Goal: Check status: Check status

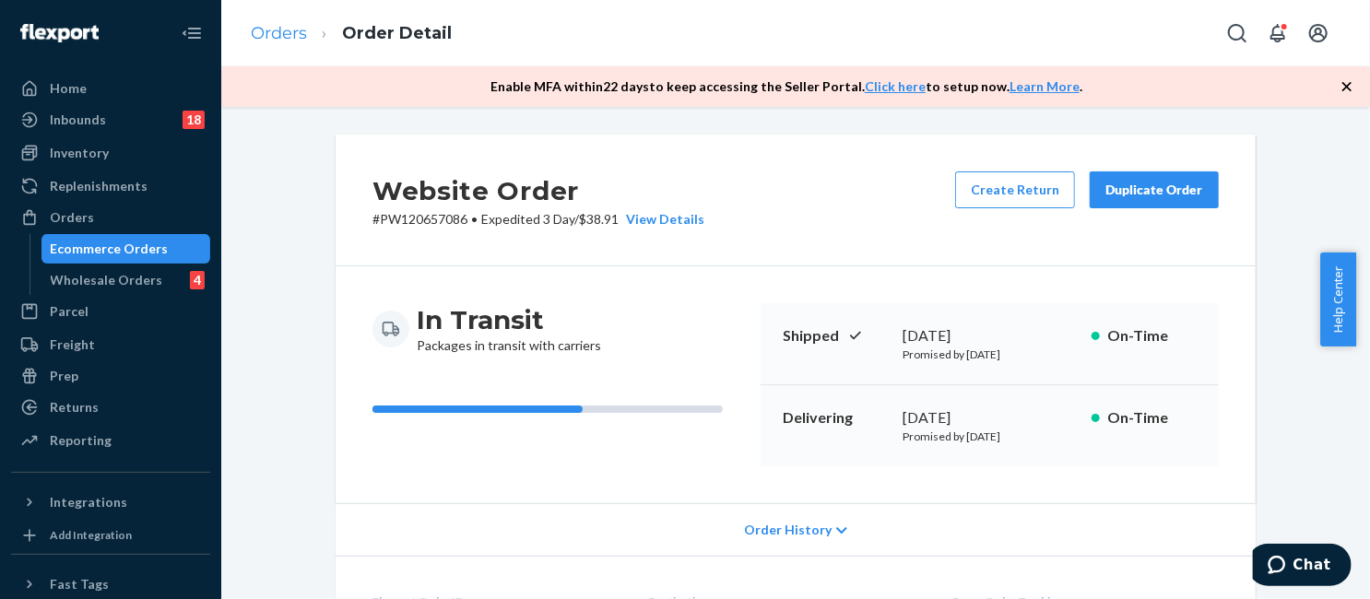
scroll to position [1198, 0]
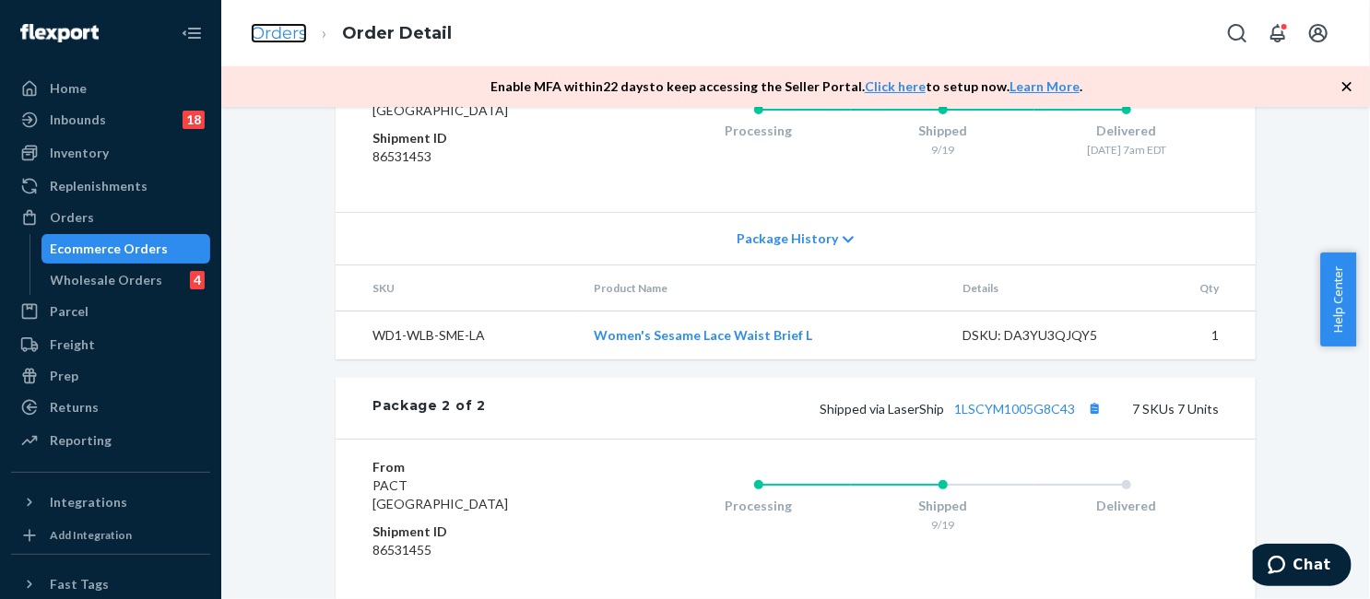
click at [284, 33] on link "Orders" at bounding box center [279, 33] width 56 height 20
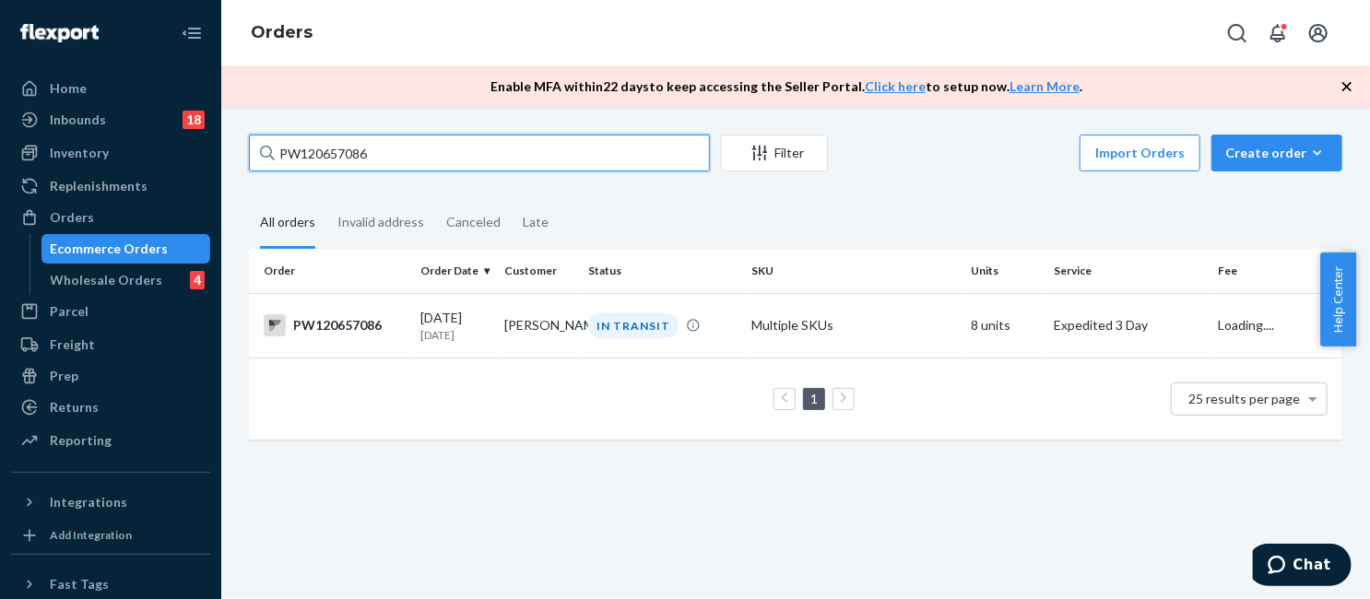
click at [372, 151] on input "PW120657086" at bounding box center [479, 153] width 461 height 37
paste input "2858"
type input "PW120652858"
click at [598, 330] on div "IN TRANSIT" at bounding box center [633, 325] width 90 height 25
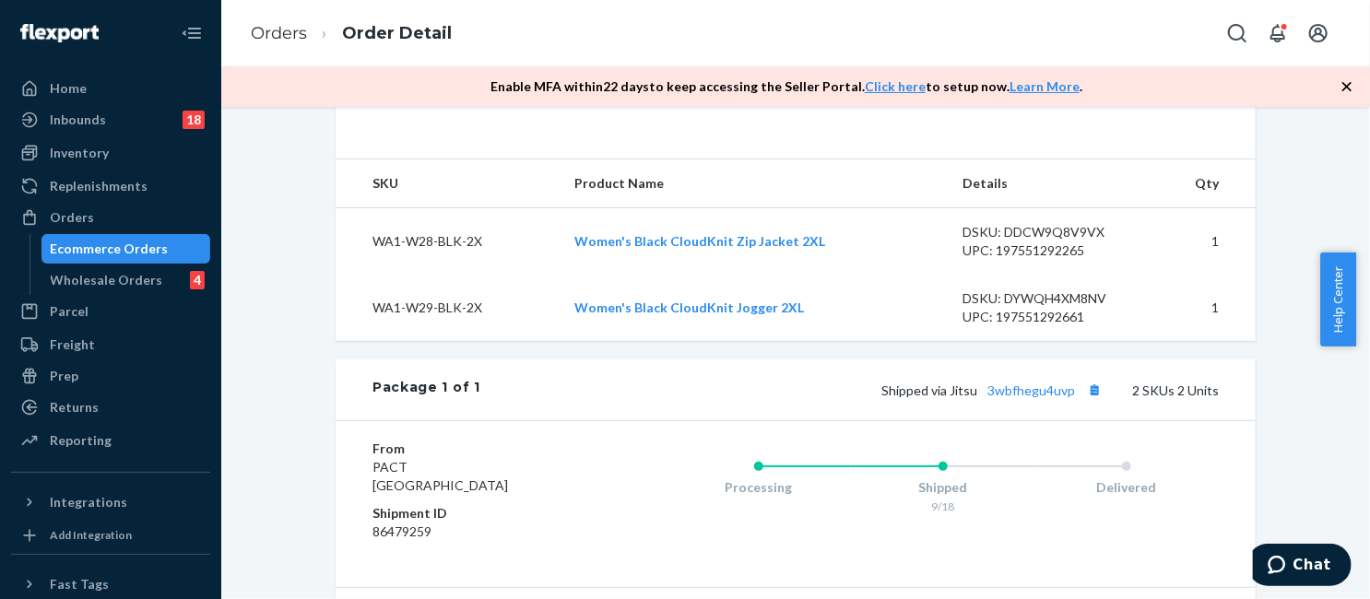
scroll to position [646, 0]
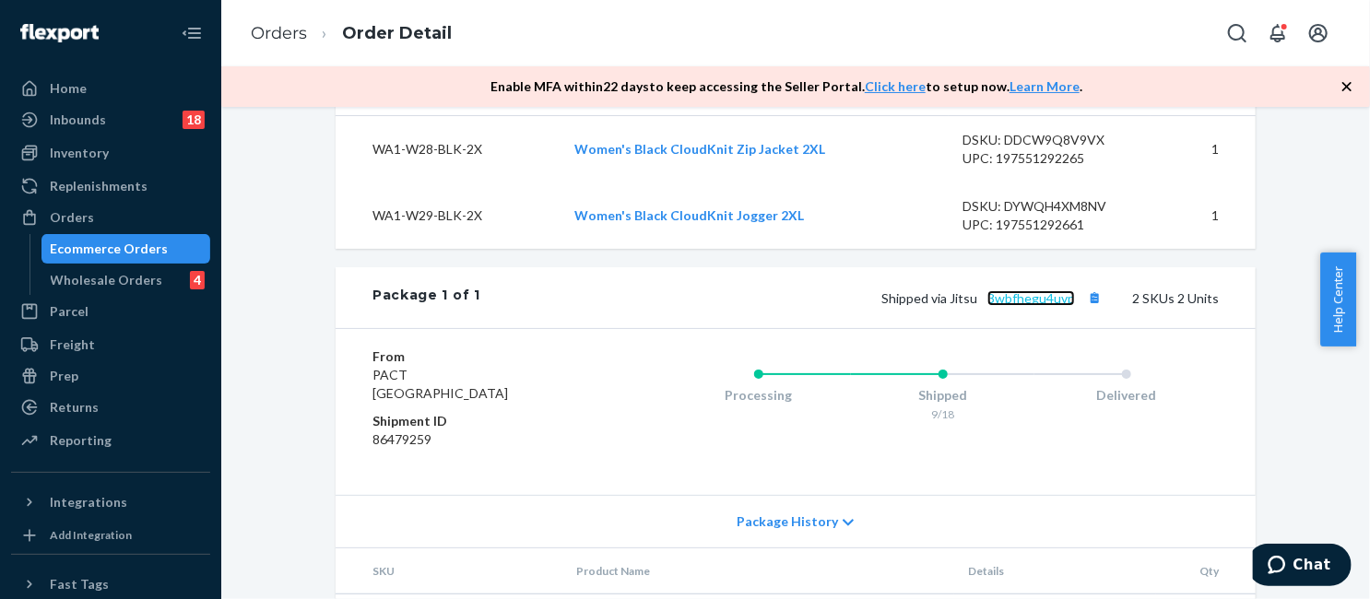
click at [1027, 306] on link "3wbfhegu4uvp" at bounding box center [1031, 298] width 88 height 16
click at [287, 36] on link "Orders" at bounding box center [279, 33] width 56 height 20
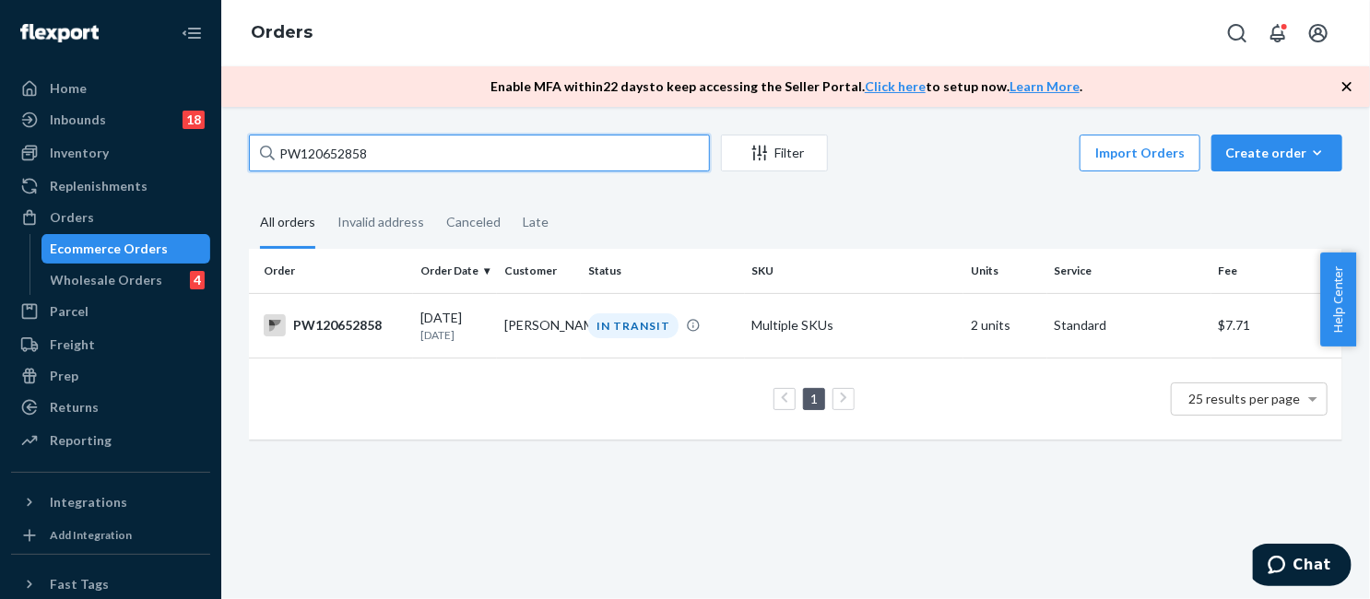
click at [454, 159] on input "PW120652858" at bounding box center [479, 153] width 461 height 37
paste input "43095"
type input "PW120643095"
click at [570, 333] on td "[PERSON_NAME]" at bounding box center [539, 325] width 84 height 65
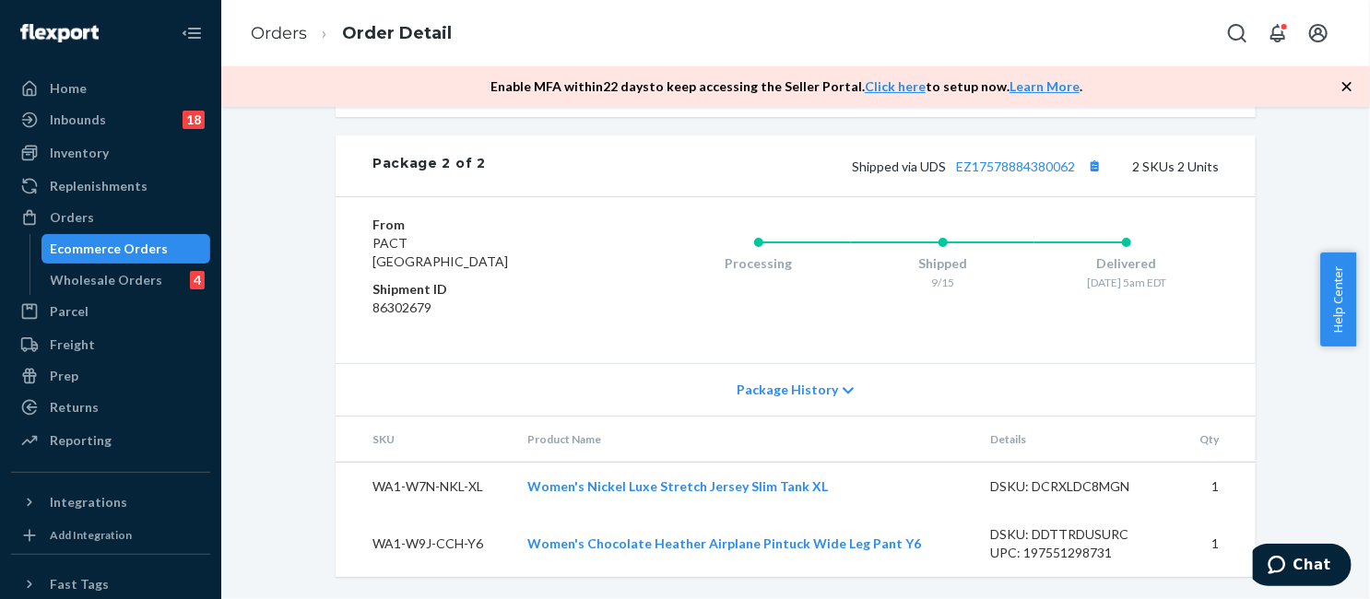
scroll to position [1368, 0]
click at [1006, 170] on link "EZ17578884380062" at bounding box center [1015, 167] width 119 height 16
click at [268, 30] on link "Orders" at bounding box center [279, 33] width 56 height 20
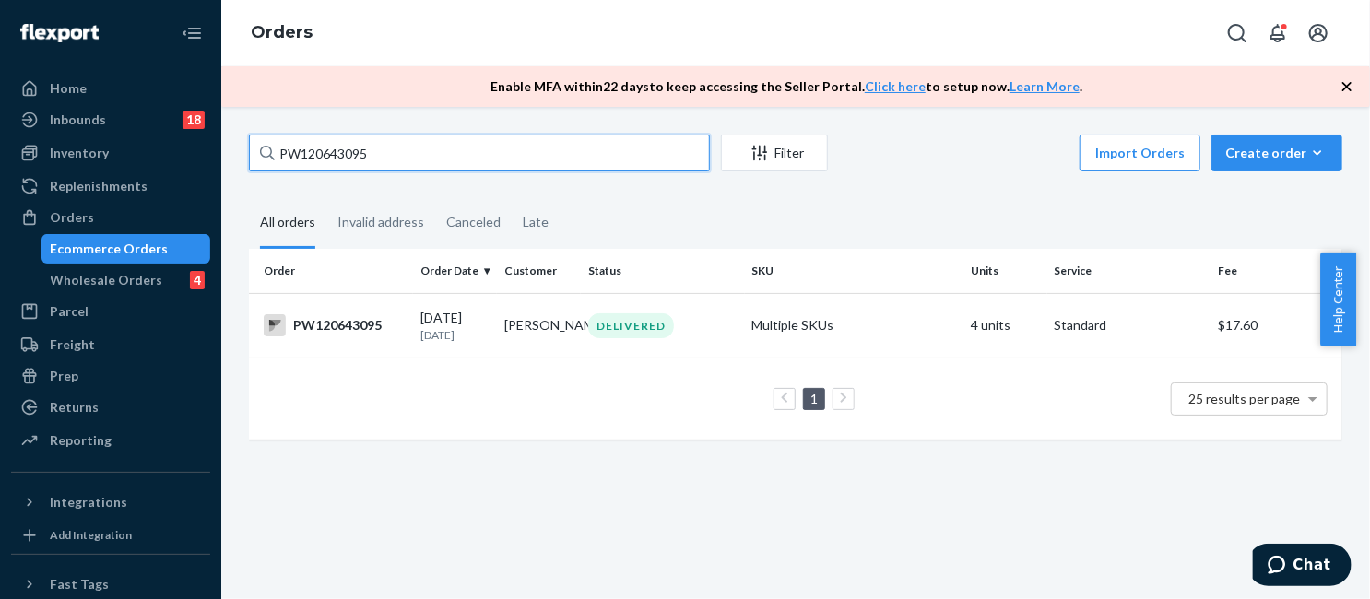
click at [373, 156] on input "PW120643095" at bounding box center [479, 153] width 461 height 37
paste input "37643"
type input "PW120637643"
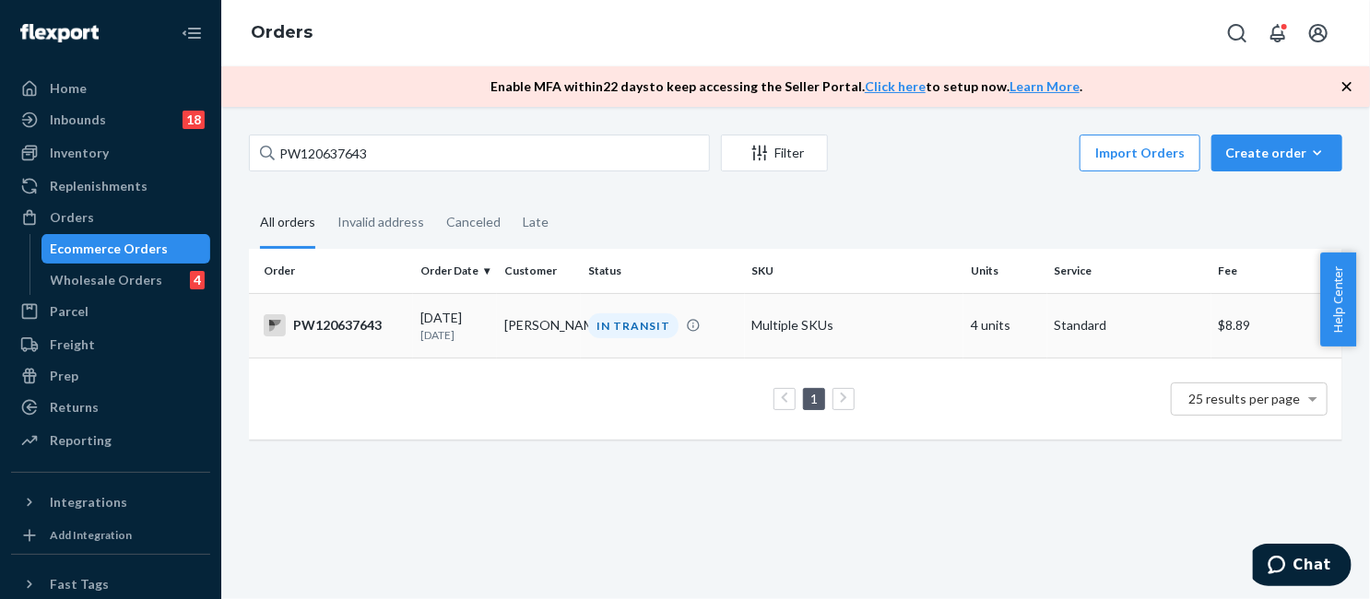
click at [900, 320] on td "Multiple SKUs" at bounding box center [854, 325] width 218 height 65
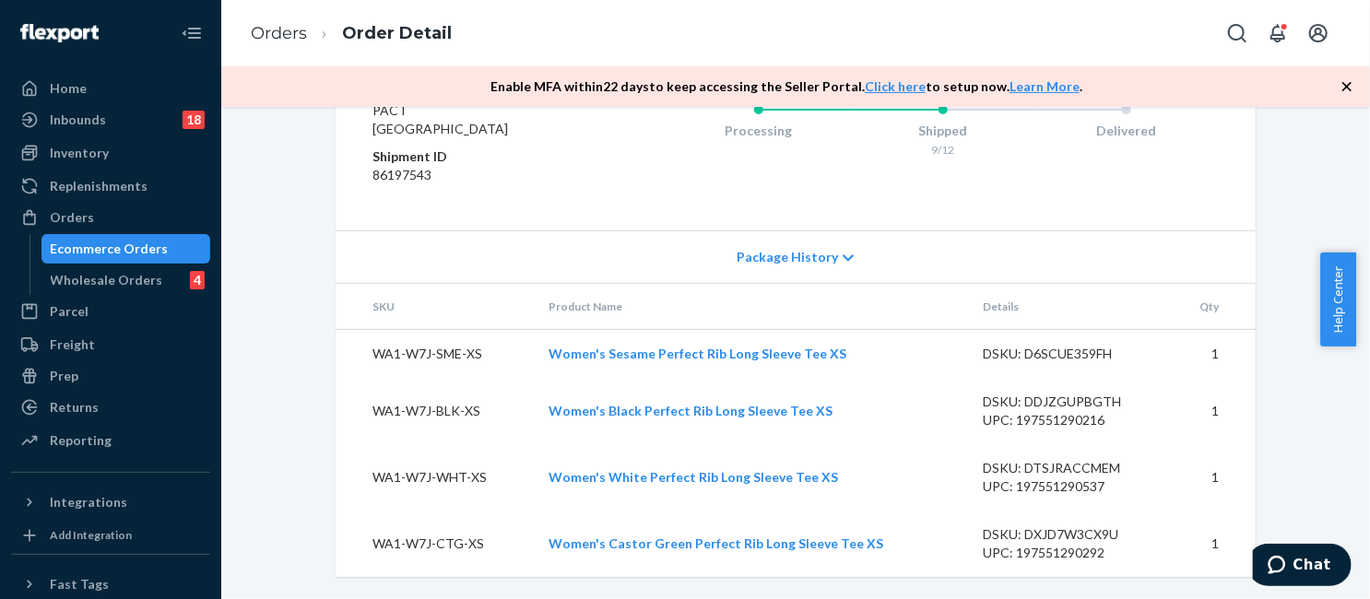
scroll to position [782, 0]
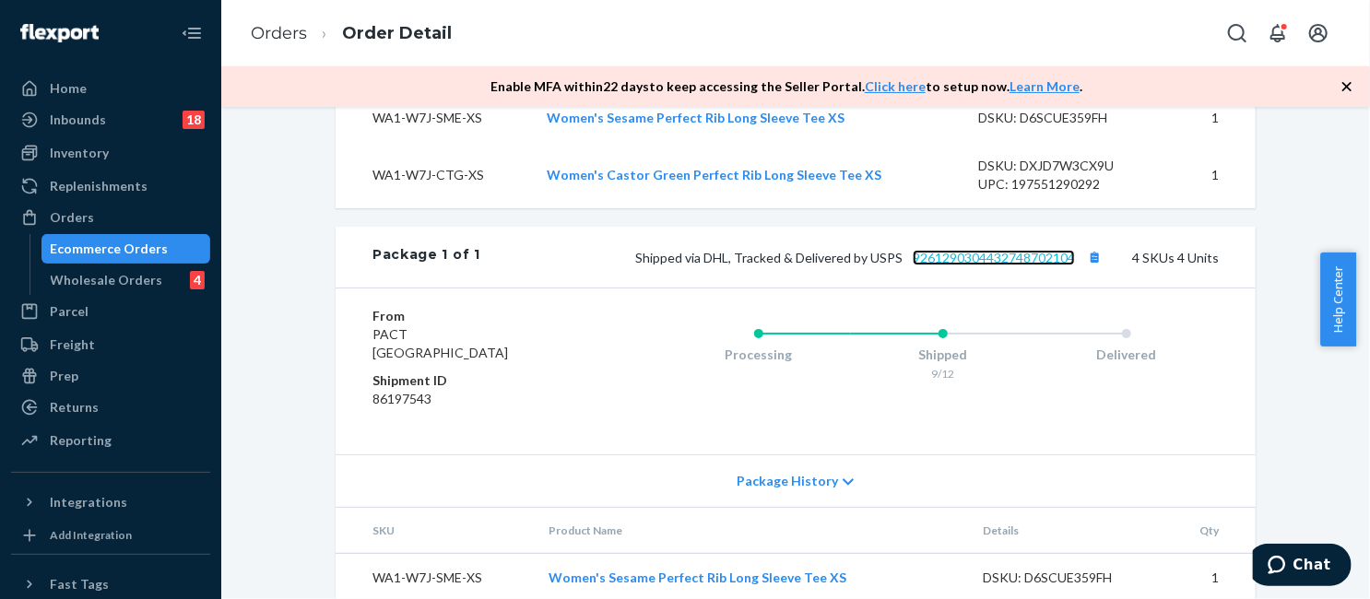
click at [970, 265] on link "9261290304432748702104" at bounding box center [993, 258] width 162 height 16
click at [286, 38] on link "Orders" at bounding box center [279, 33] width 56 height 20
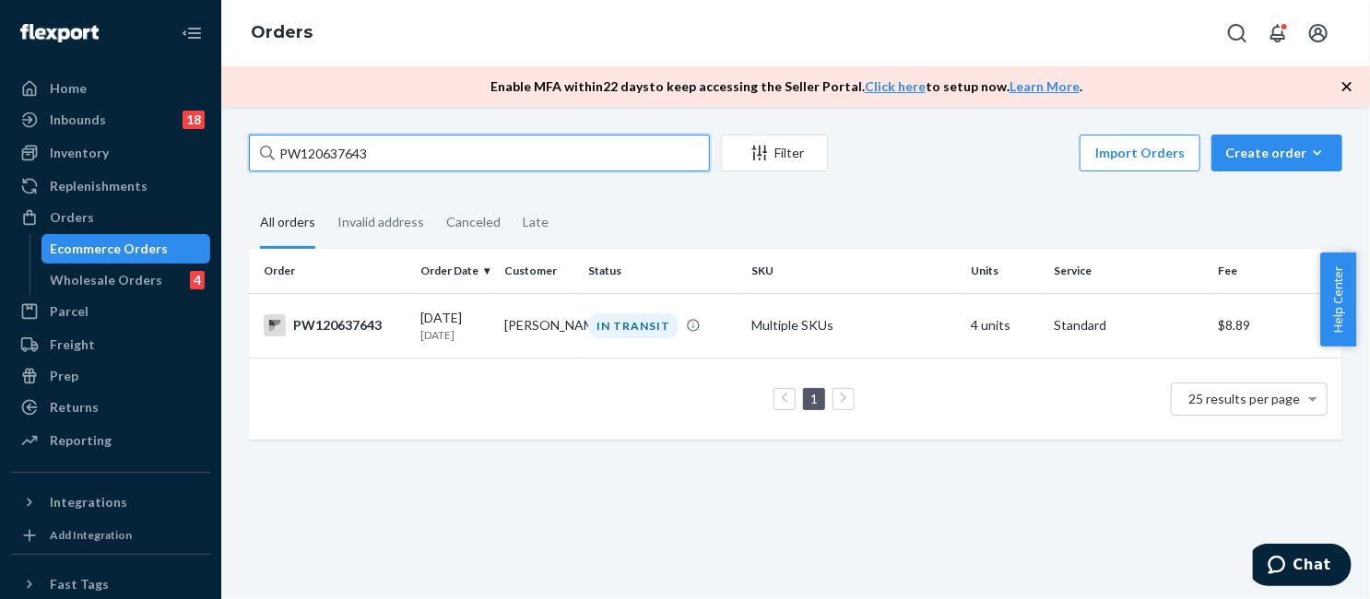
click at [365, 156] on input "PW120637643" at bounding box center [479, 153] width 461 height 37
type input "pw120643095"
click at [753, 317] on td "Multiple SKUs" at bounding box center [854, 325] width 218 height 65
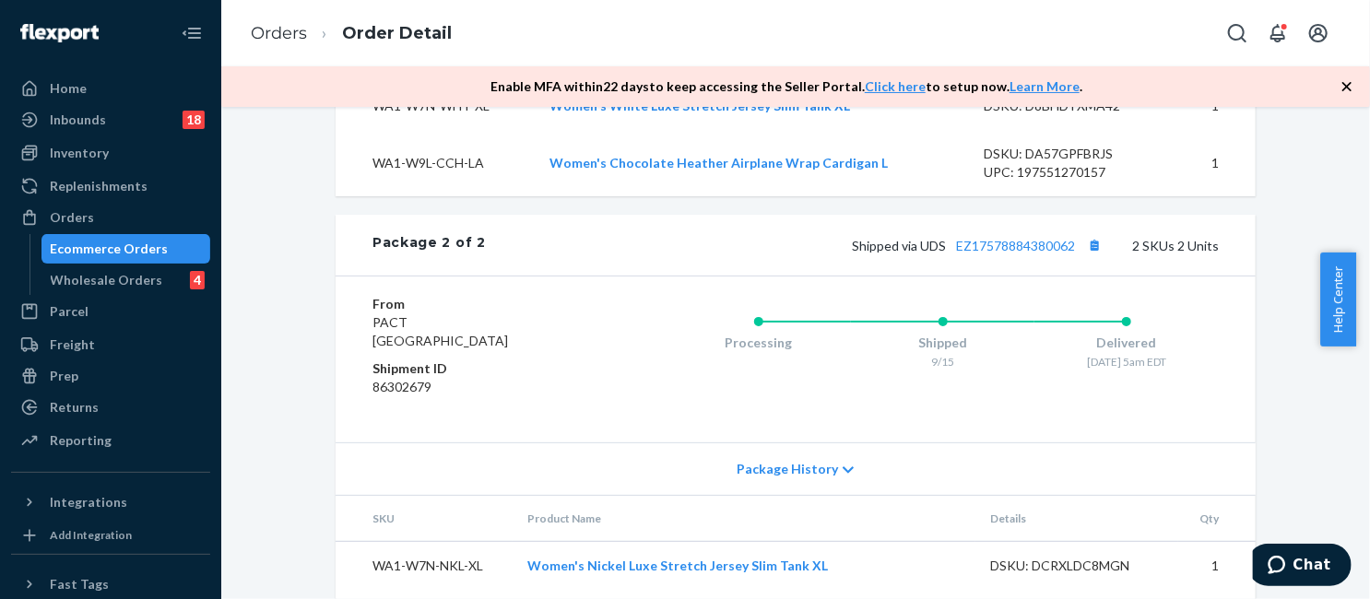
scroll to position [1368, 0]
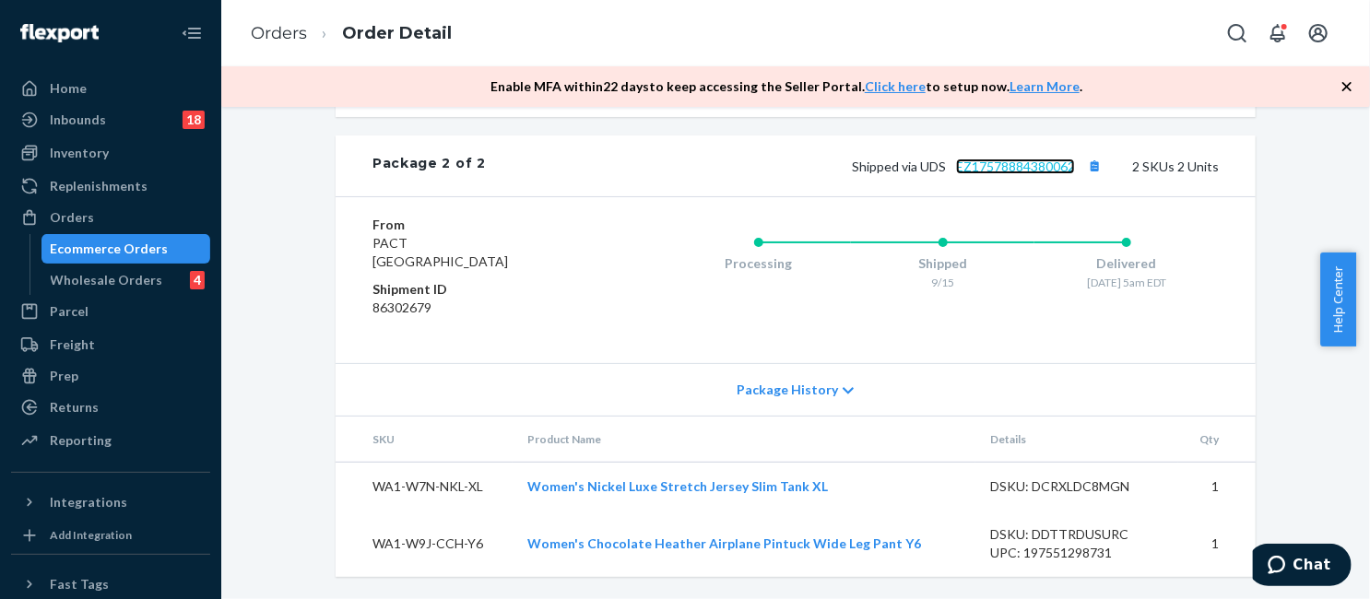
click at [1025, 163] on link "EZ17578884380062" at bounding box center [1015, 167] width 119 height 16
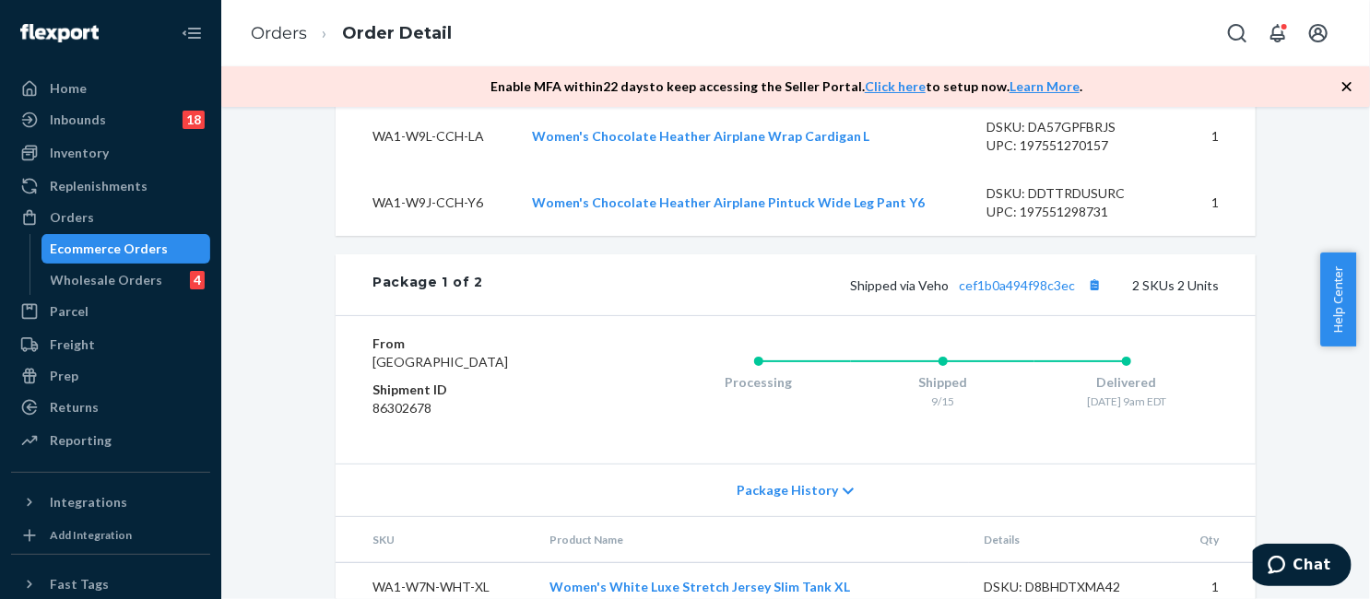
scroll to position [723, 0]
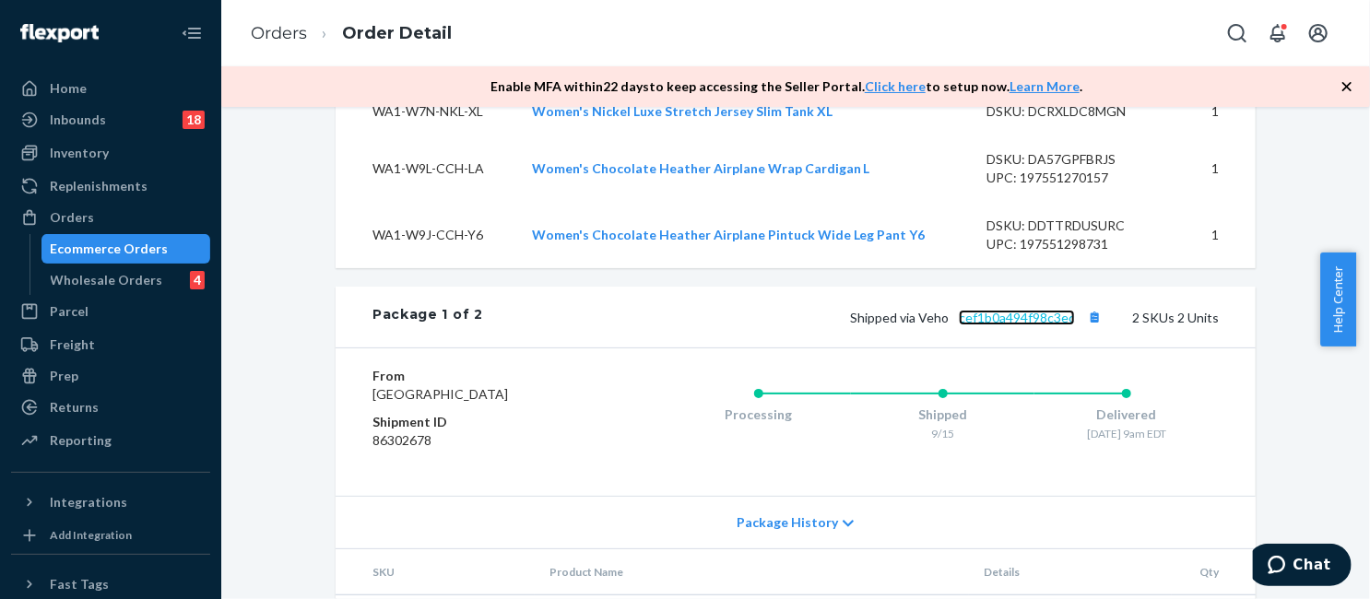
click at [1006, 325] on link "cef1b0a494f98c3ec" at bounding box center [1016, 318] width 116 height 16
click at [1021, 325] on link "cef1b0a494f98c3ec" at bounding box center [1016, 318] width 116 height 16
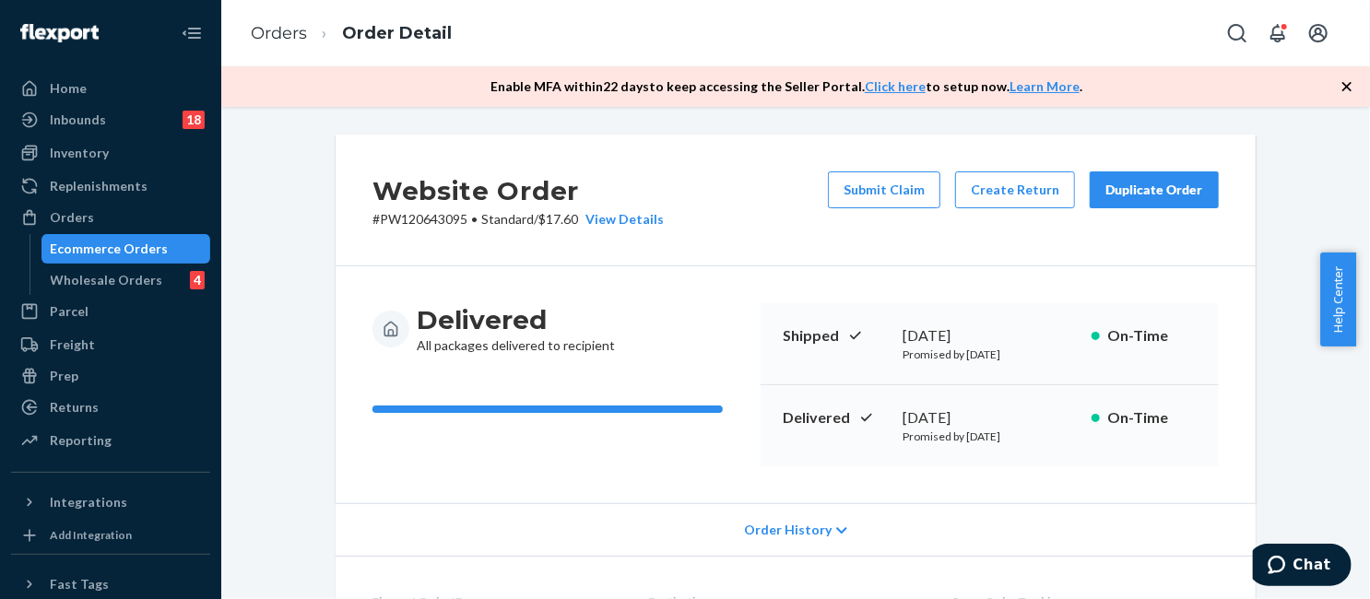
scroll to position [92, 0]
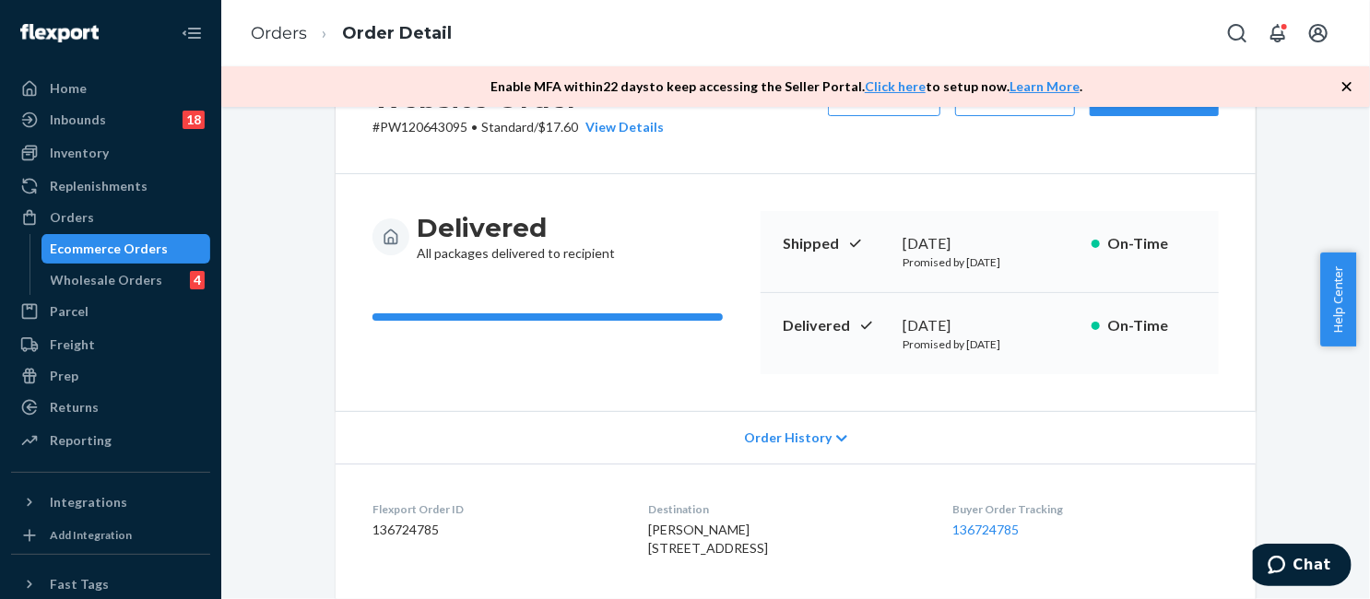
click at [429, 127] on p "# PW120643095 • Standard / $17.60 View Details" at bounding box center [517, 127] width 291 height 18
copy p "PW120643095"
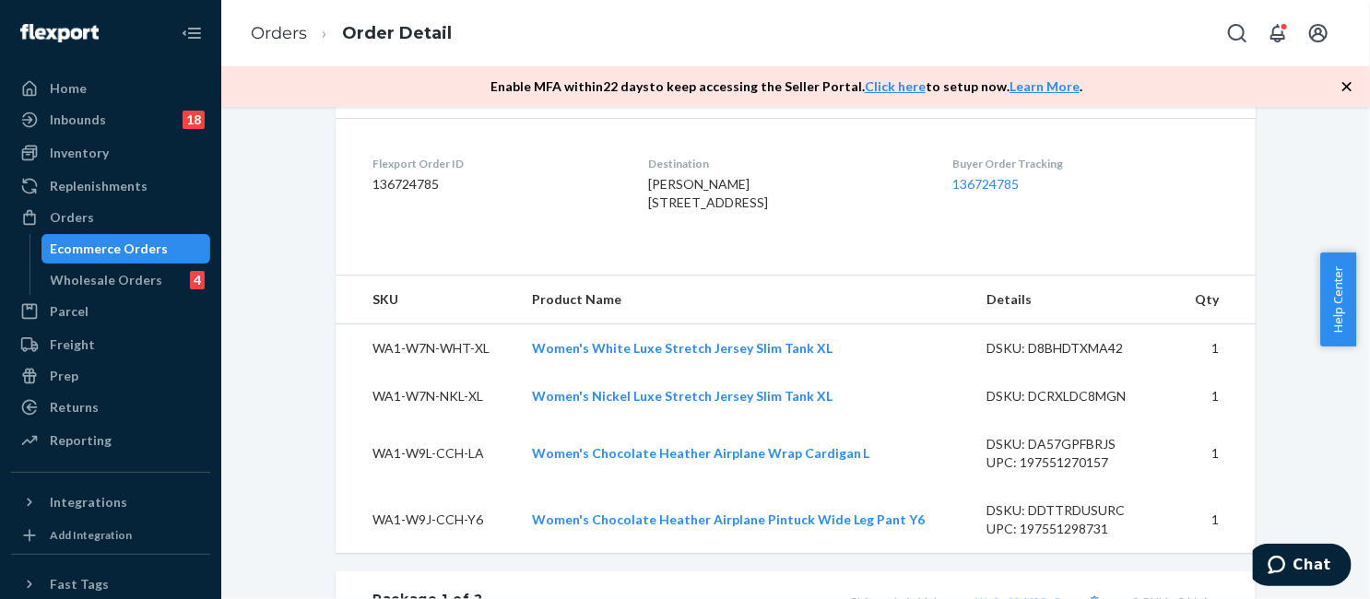
scroll to position [369, 0]
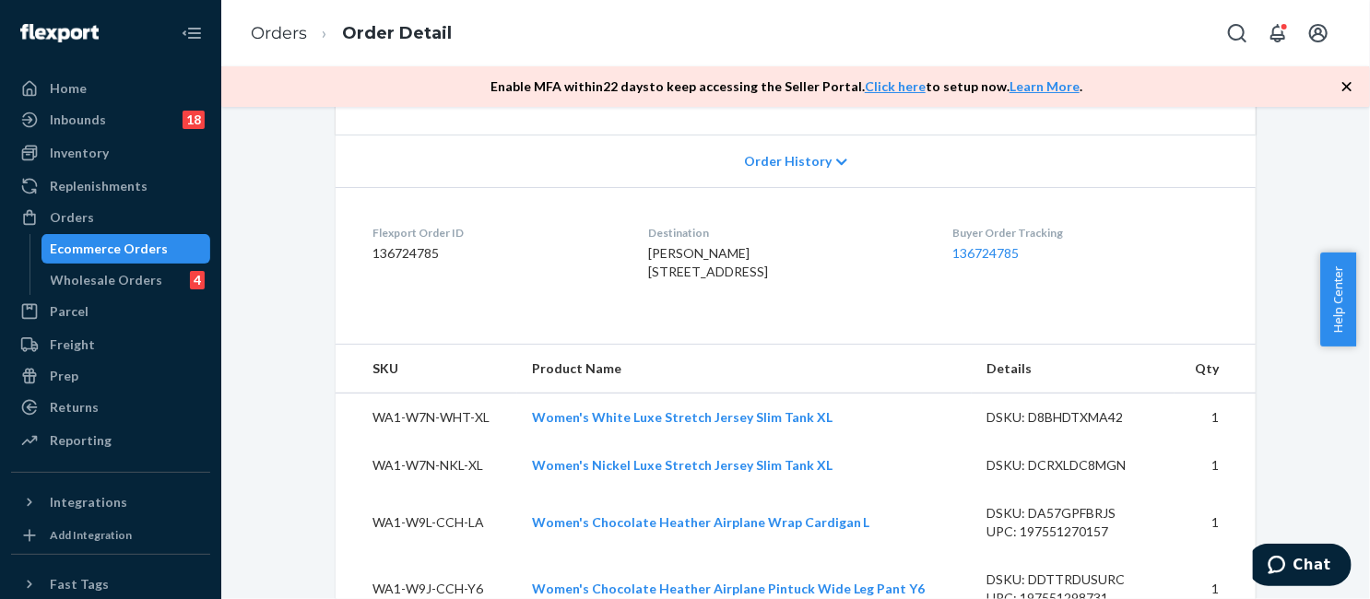
click at [724, 279] on span "[PERSON_NAME] [STREET_ADDRESS]" at bounding box center [708, 262] width 120 height 34
copy span "46256"
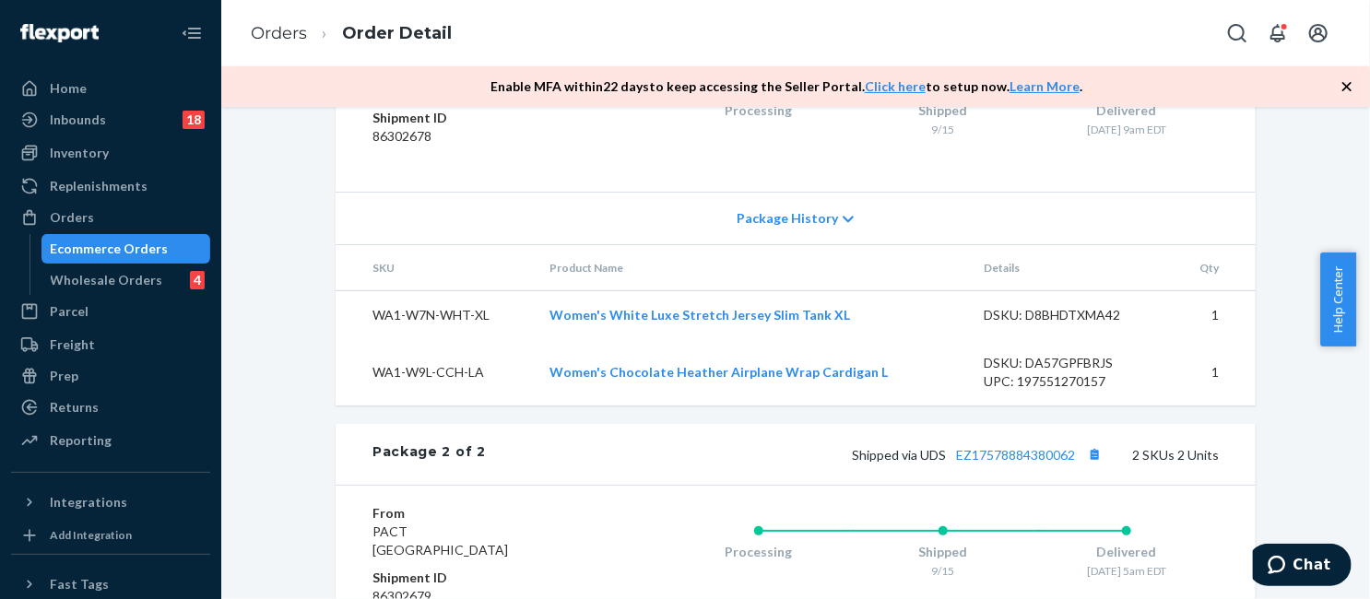
scroll to position [999, 0]
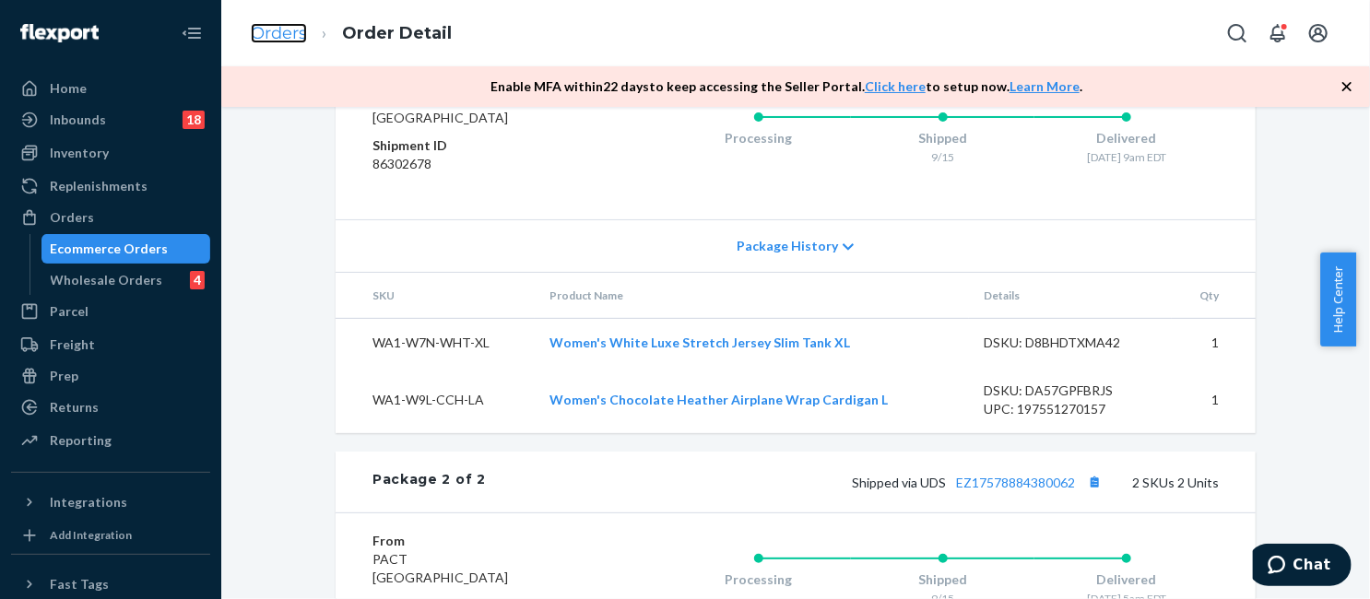
click at [288, 27] on link "Orders" at bounding box center [279, 33] width 56 height 20
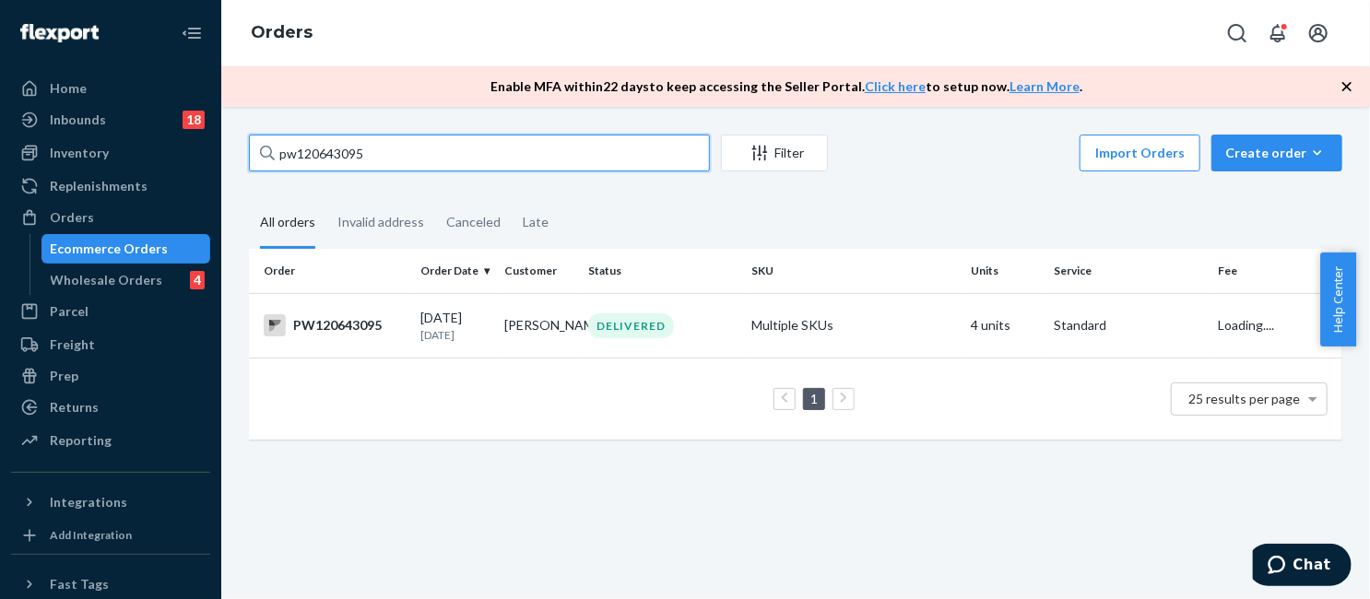
click at [348, 157] on input "pw120643095" at bounding box center [479, 153] width 461 height 37
paste input "PW120652798"
type input "PW120652798"
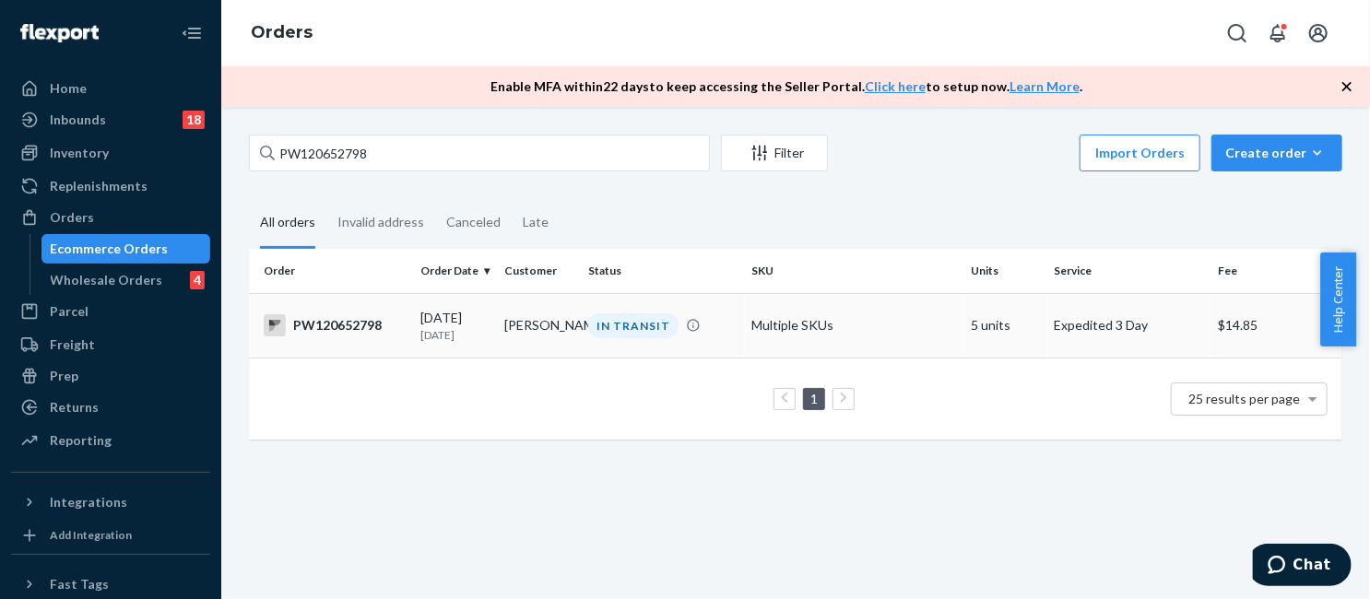
click at [460, 300] on td "[DATE] [DATE]" at bounding box center [455, 325] width 84 height 65
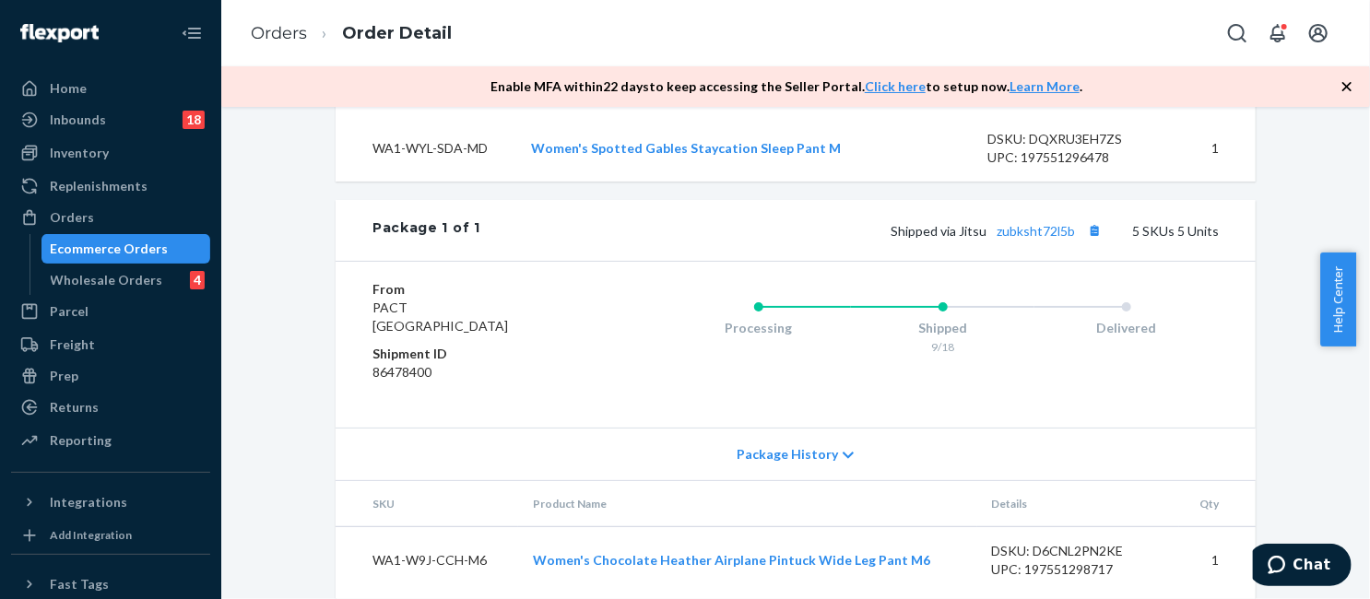
scroll to position [731, 0]
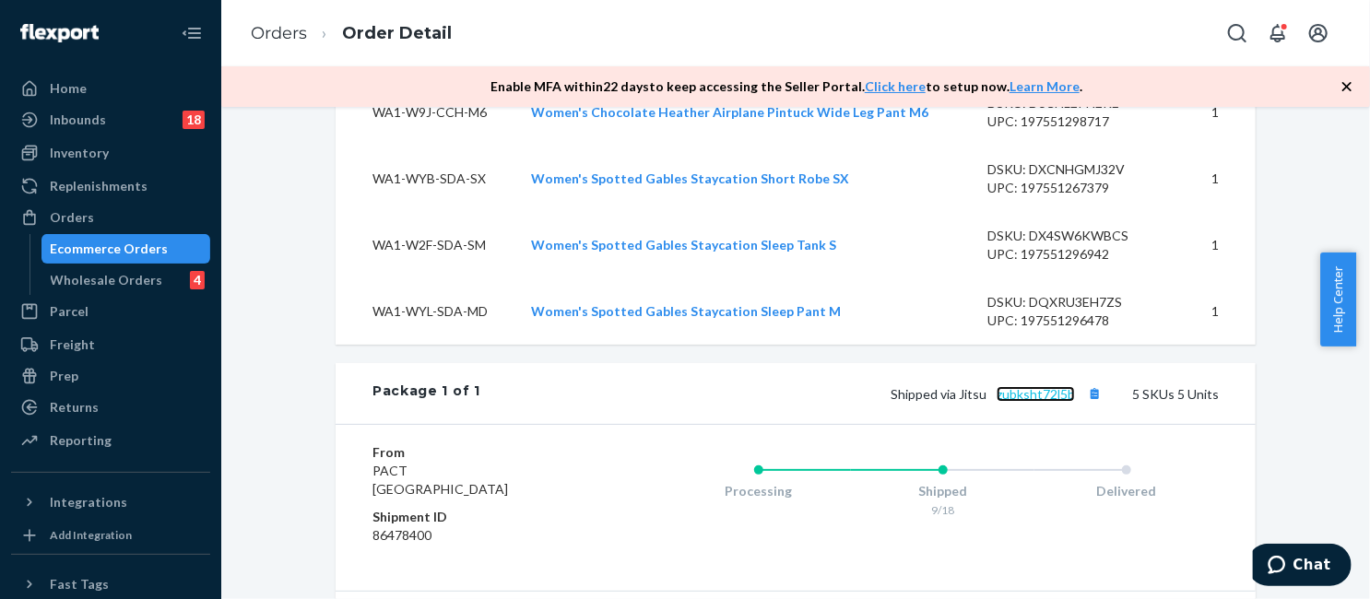
click at [1057, 402] on link "zubksht72l5b" at bounding box center [1035, 394] width 78 height 16
click at [281, 30] on link "Orders" at bounding box center [279, 33] width 56 height 20
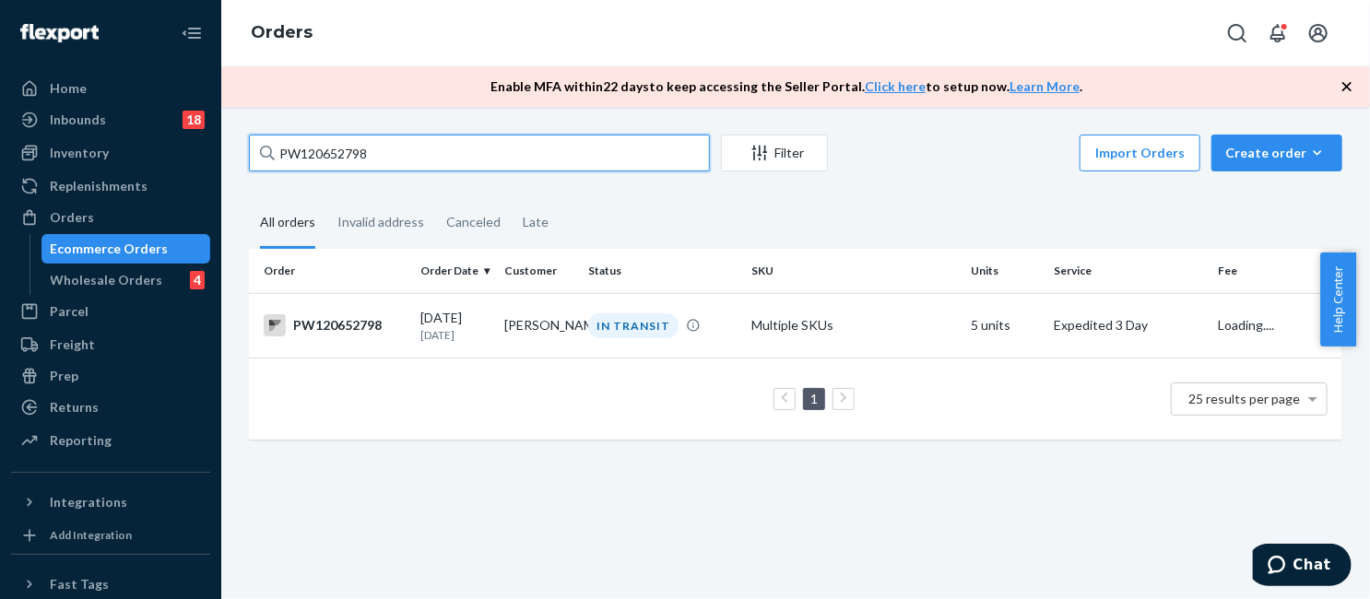
click at [474, 153] on input "PW120652798" at bounding box center [479, 153] width 461 height 37
paste input "0990"
type input "PW120609908"
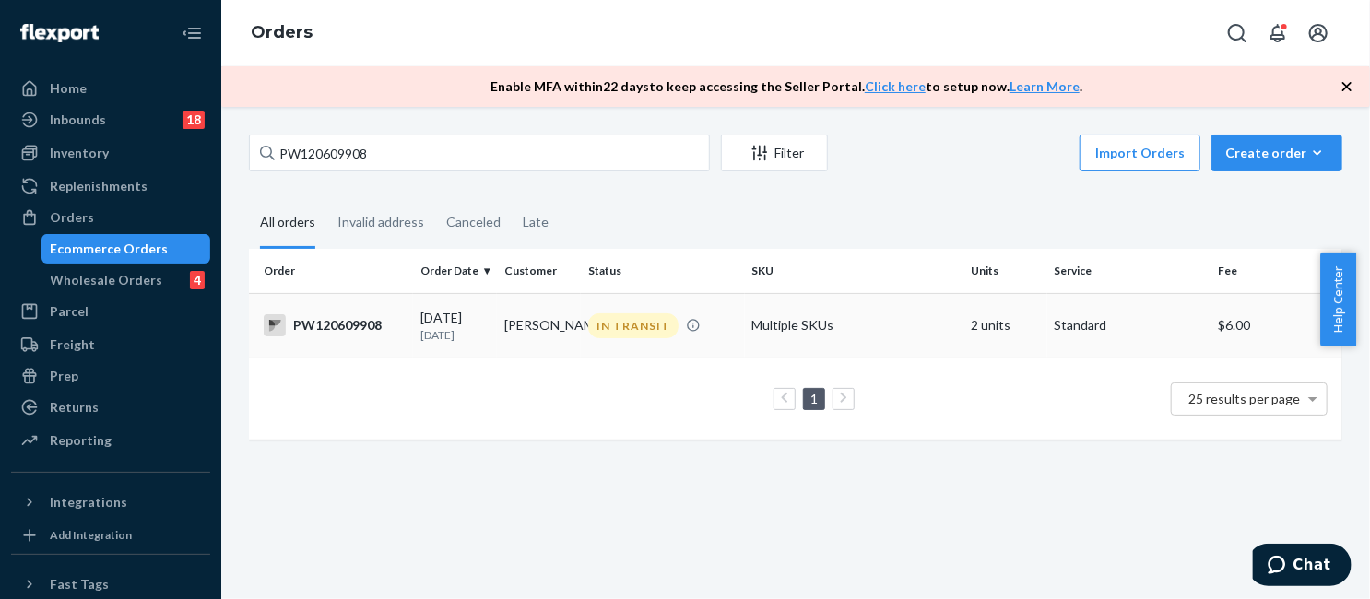
click at [824, 344] on td "Multiple SKUs" at bounding box center [854, 325] width 218 height 65
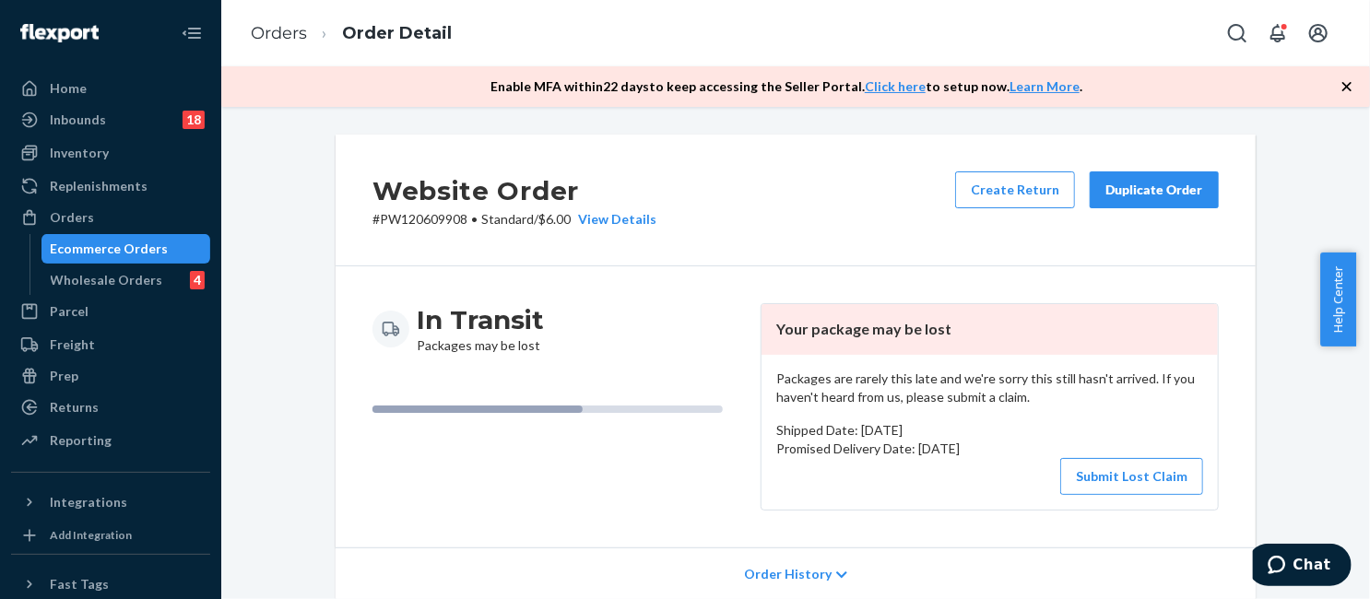
click at [441, 220] on p "# PW120609908 • Standard / $6.00 View Details" at bounding box center [514, 219] width 284 height 18
copy p "PW120609908"
